Goal: Information Seeking & Learning: Check status

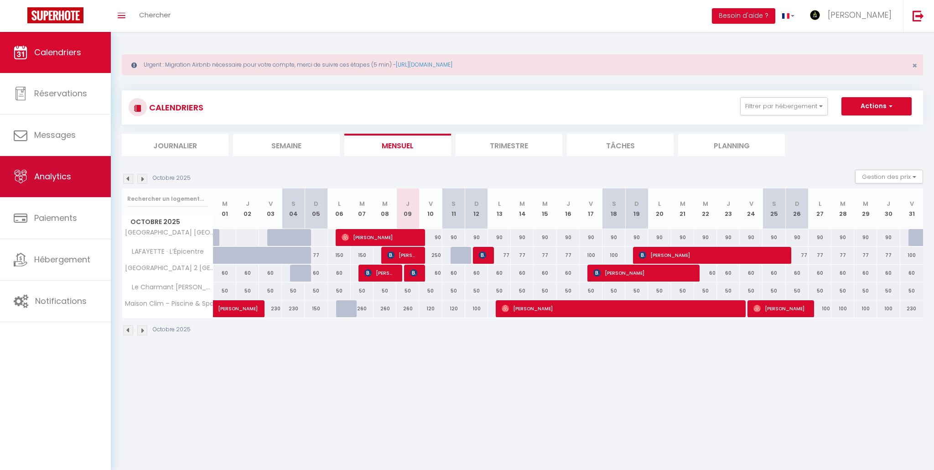
click at [67, 185] on link "Analytics" at bounding box center [55, 176] width 111 height 41
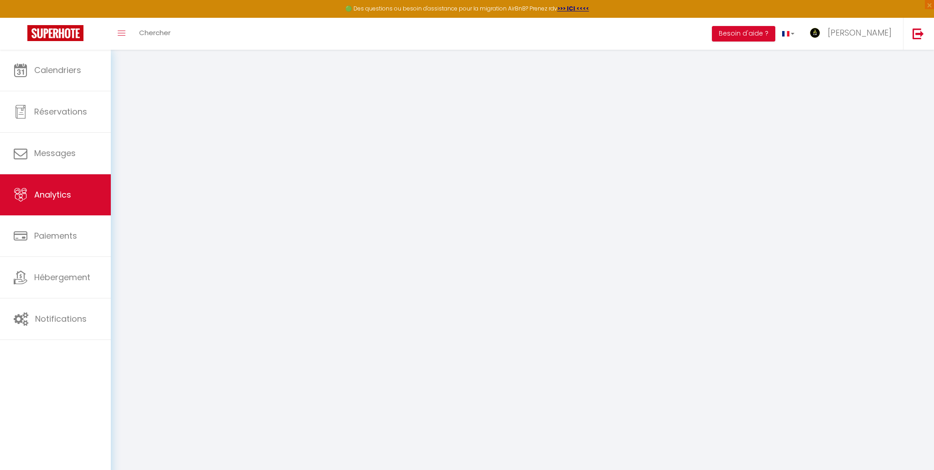
select select "2025"
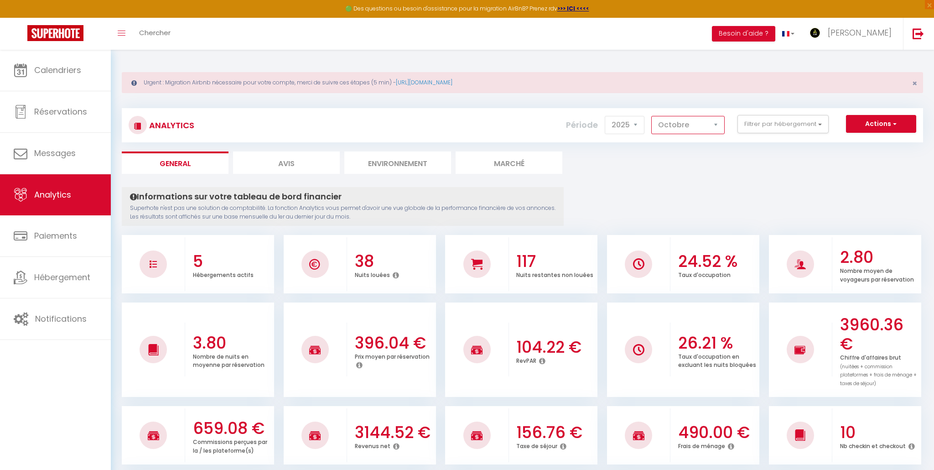
click at [699, 126] on select "[PERSON_NAME] Mars [PERSON_NAME] Juin Juillet Août Septembre Octobre Novembre D…" at bounding box center [687, 125] width 73 height 18
select select "9"
click at [652, 116] on select "[PERSON_NAME] Mars [PERSON_NAME] Juin Juillet Août Septembre Octobre Novembre D…" at bounding box center [687, 125] width 73 height 18
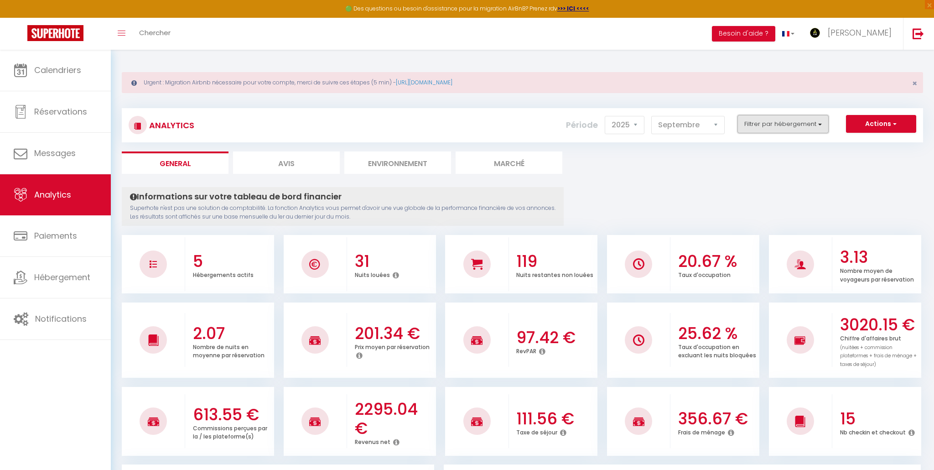
click at [793, 127] on button "Filtrer par hébergement" at bounding box center [782, 124] width 91 height 18
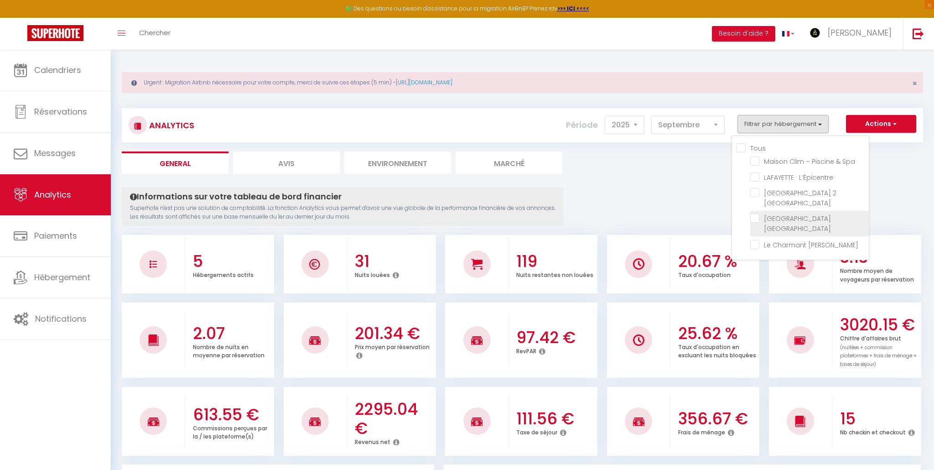
click at [757, 220] on États-Unis "checkbox" at bounding box center [809, 217] width 119 height 9
checkbox États-Unis "true"
checkbox Spa "false"
checkbox L’Épicentre "false"
checkbox États-Unis "false"
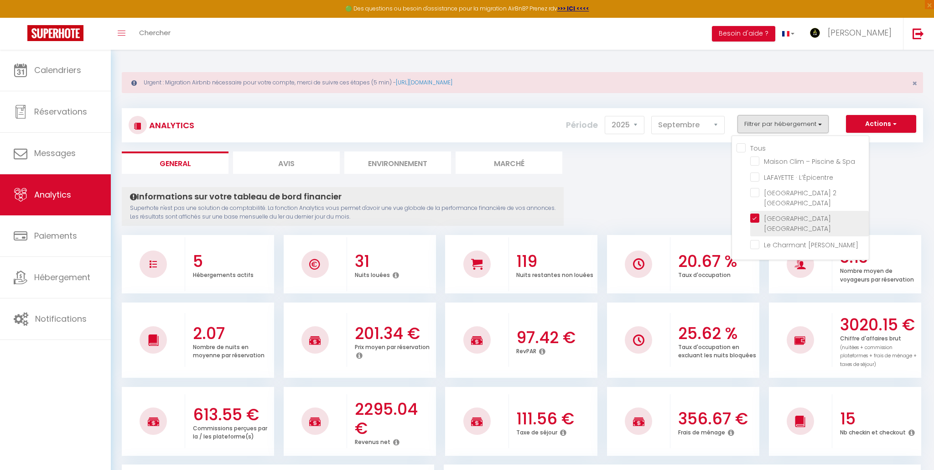
checkbox Fleury "false"
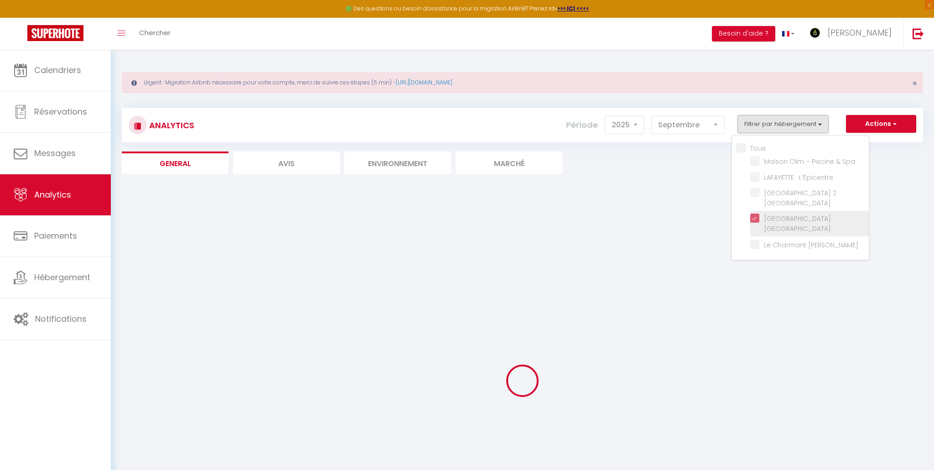
checkbox Spa "false"
checkbox L’Épicentre "false"
checkbox États-Unis "false"
checkbox Fleury "false"
